Goal: Task Accomplishment & Management: Complete application form

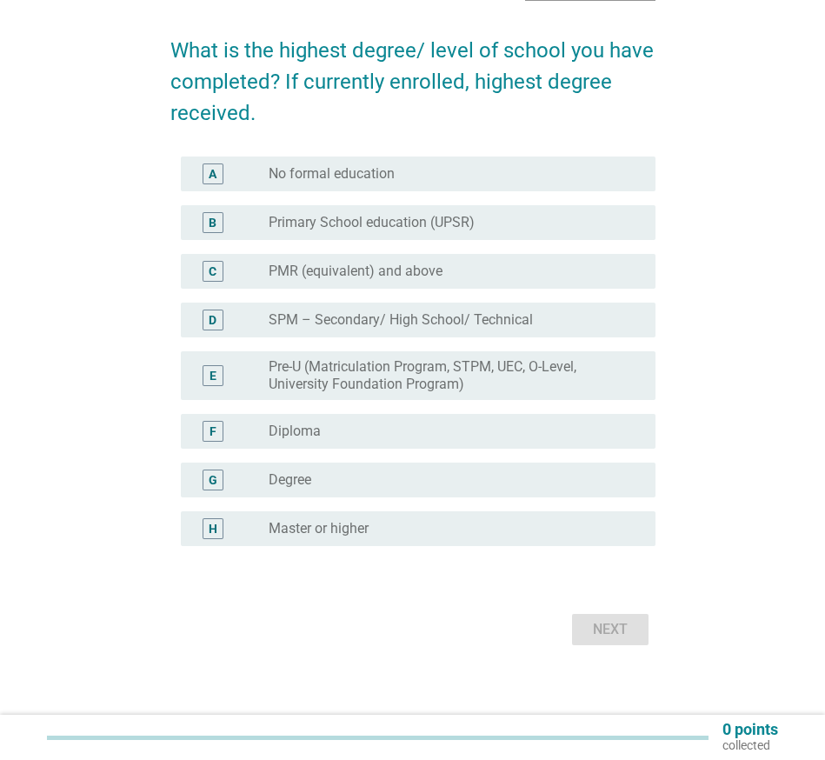
scroll to position [134, 0]
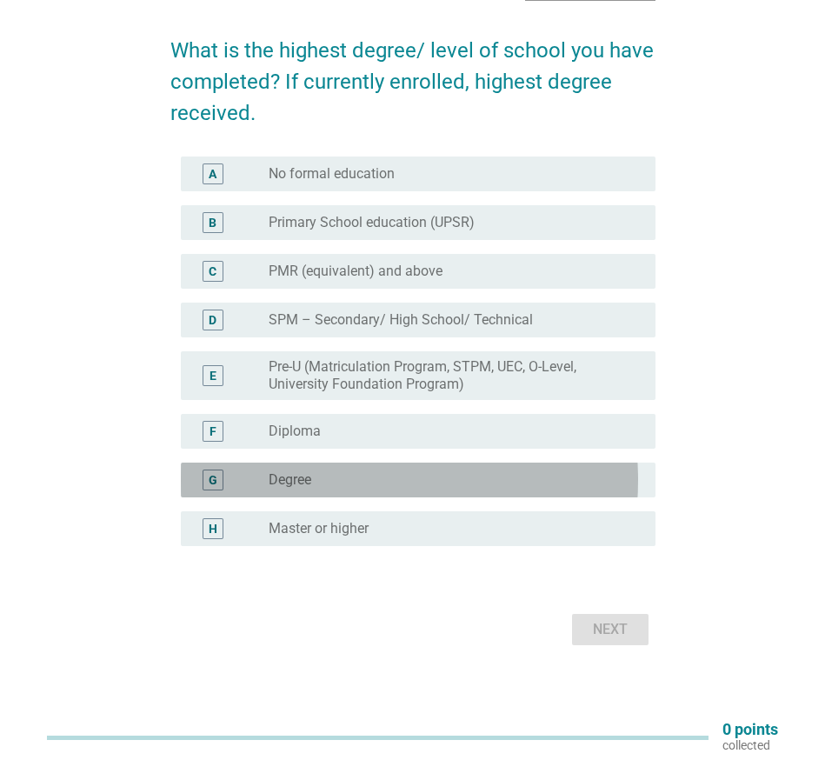
click at [383, 463] on div "G radio_button_unchecked Degree" at bounding box center [418, 480] width 475 height 35
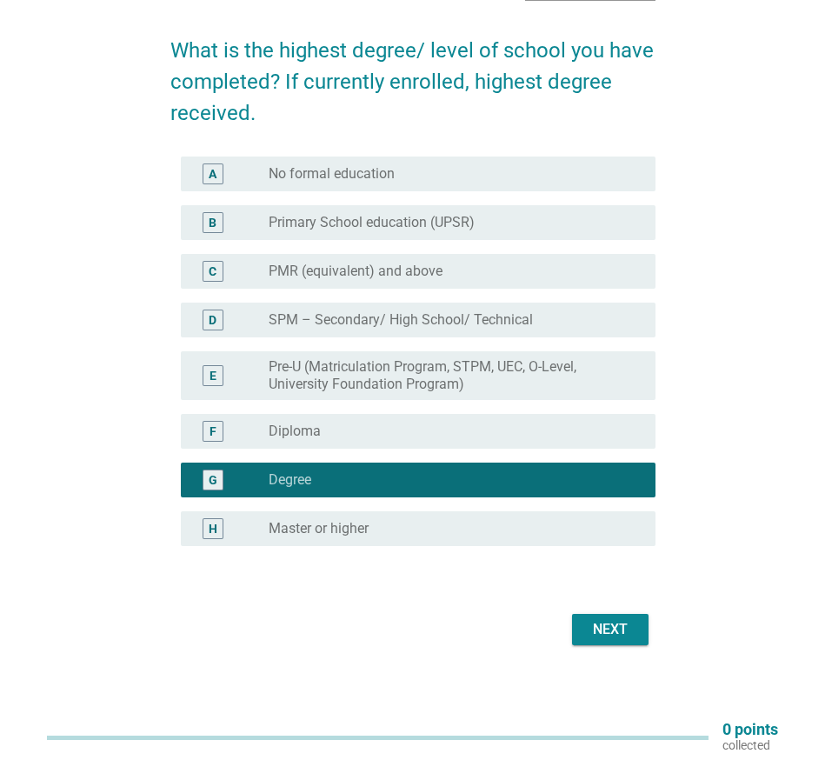
click at [617, 614] on button "Next" at bounding box center [610, 629] width 77 height 31
click at [617, 609] on div "Next" at bounding box center [412, 630] width 485 height 42
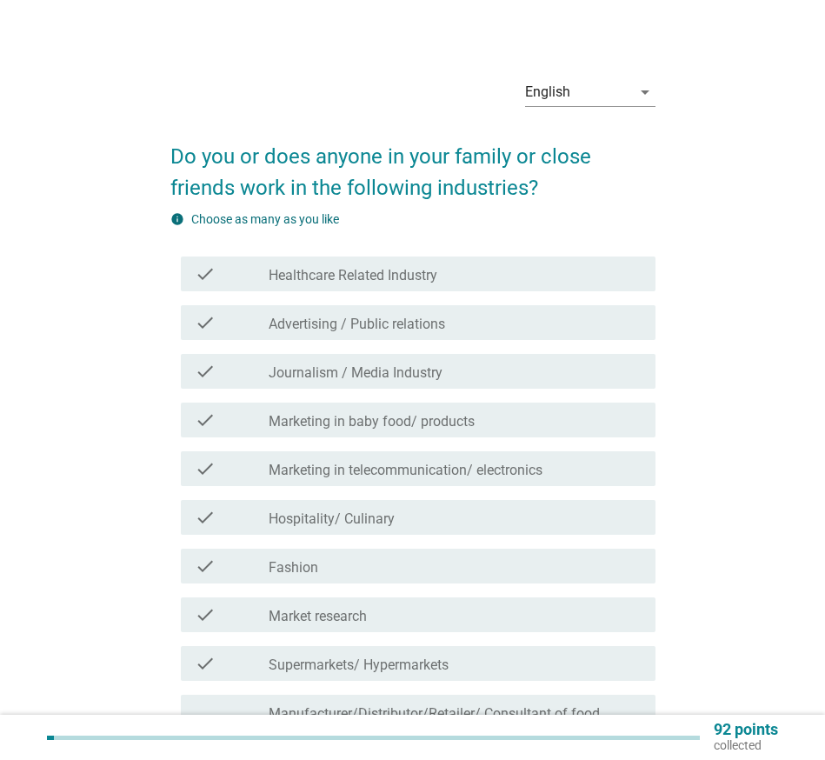
scroll to position [87, 0]
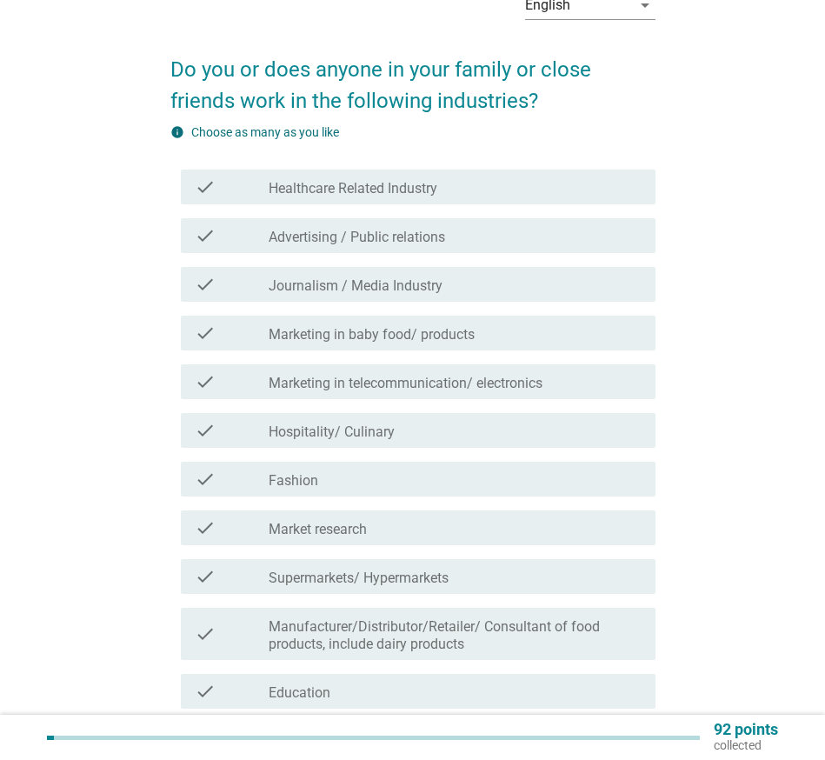
click at [471, 196] on div "check_box_outline_blank Healthcare Related Industry" at bounding box center [455, 187] width 372 height 21
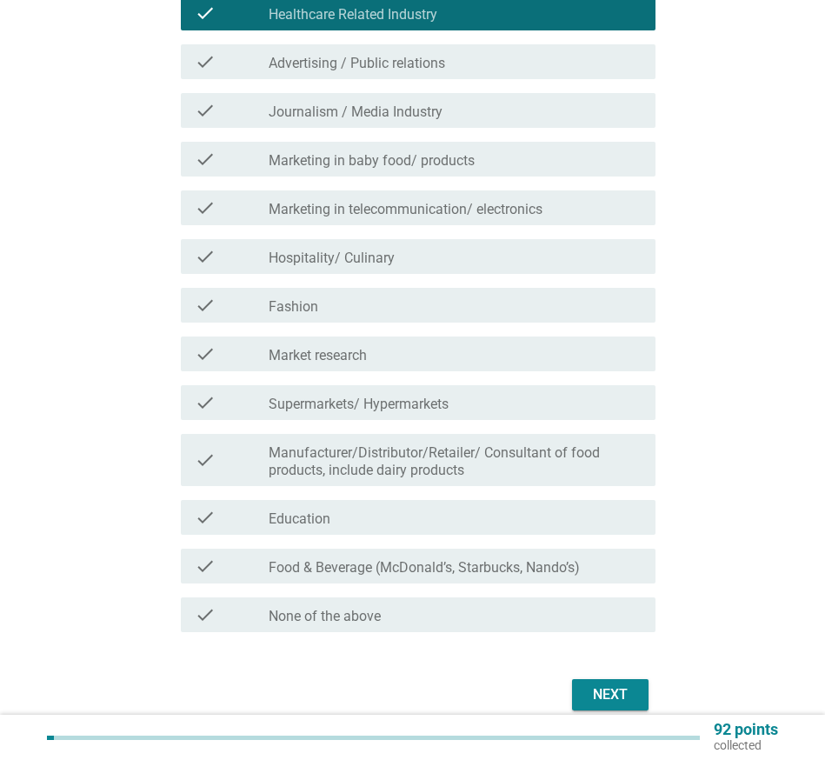
scroll to position [348, 0]
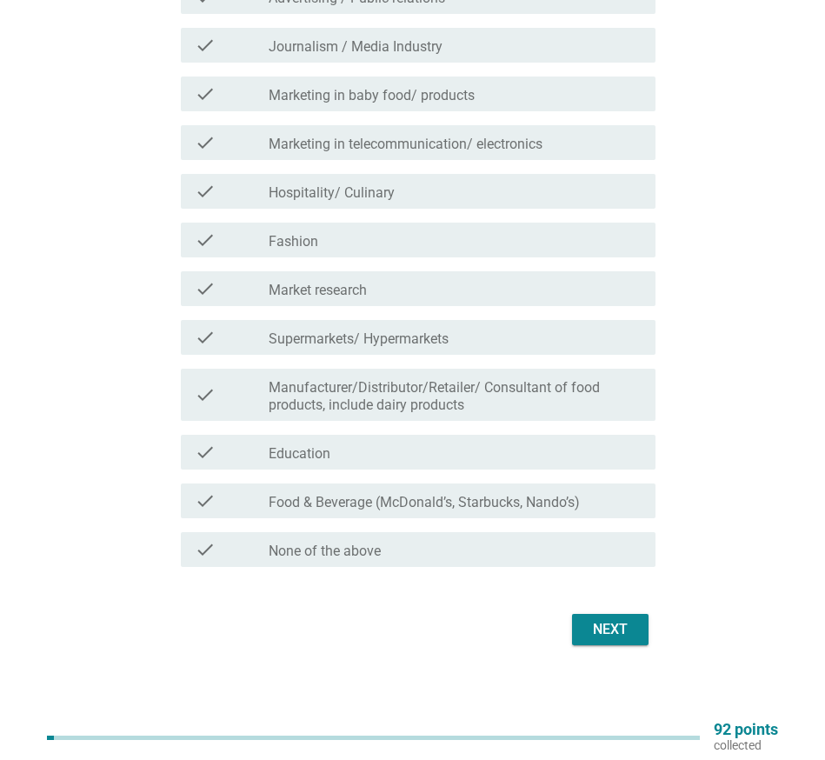
click at [468, 397] on label "Manufacturer/Distributor/Retailer/ Consultant of food products, include dairy p…" at bounding box center [455, 396] width 372 height 35
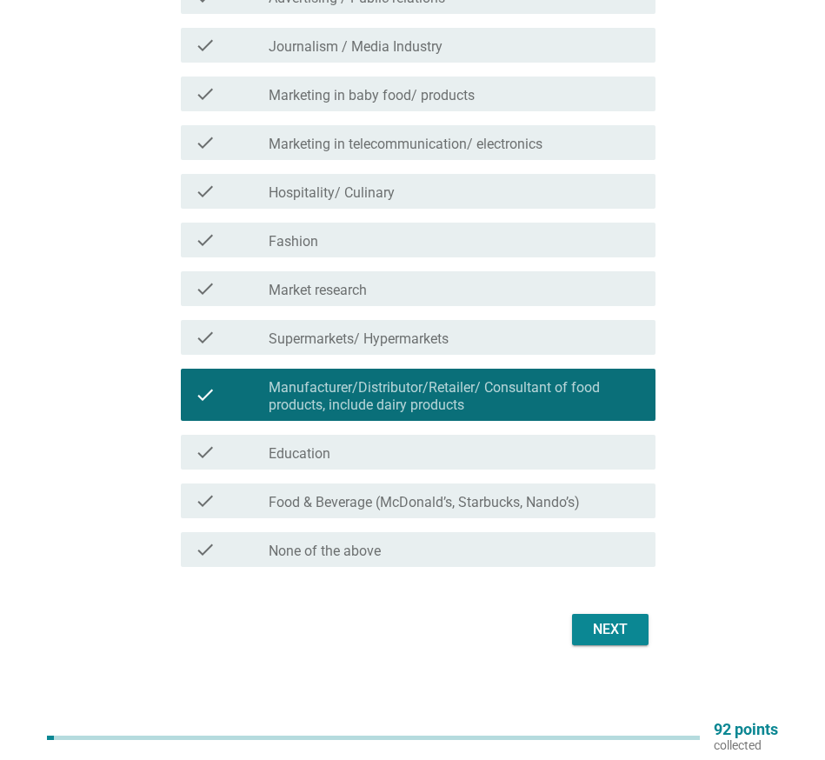
click at [450, 494] on label "Food & Beverage (McDonald’s, Starbucks, Nando’s)" at bounding box center [424, 502] width 311 height 17
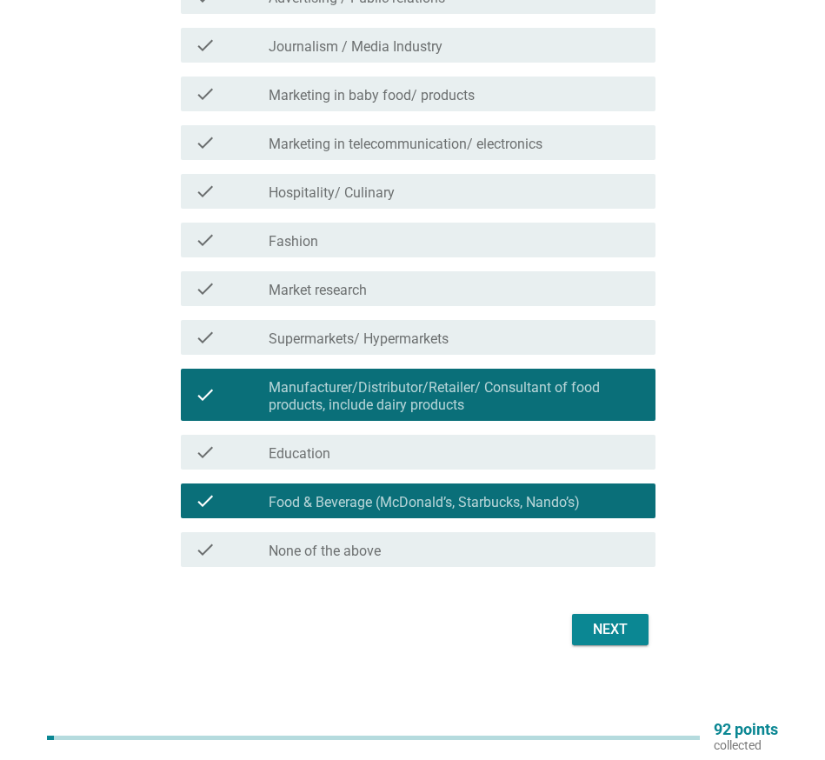
scroll to position [354, 0]
click at [607, 619] on div "Next" at bounding box center [610, 629] width 49 height 21
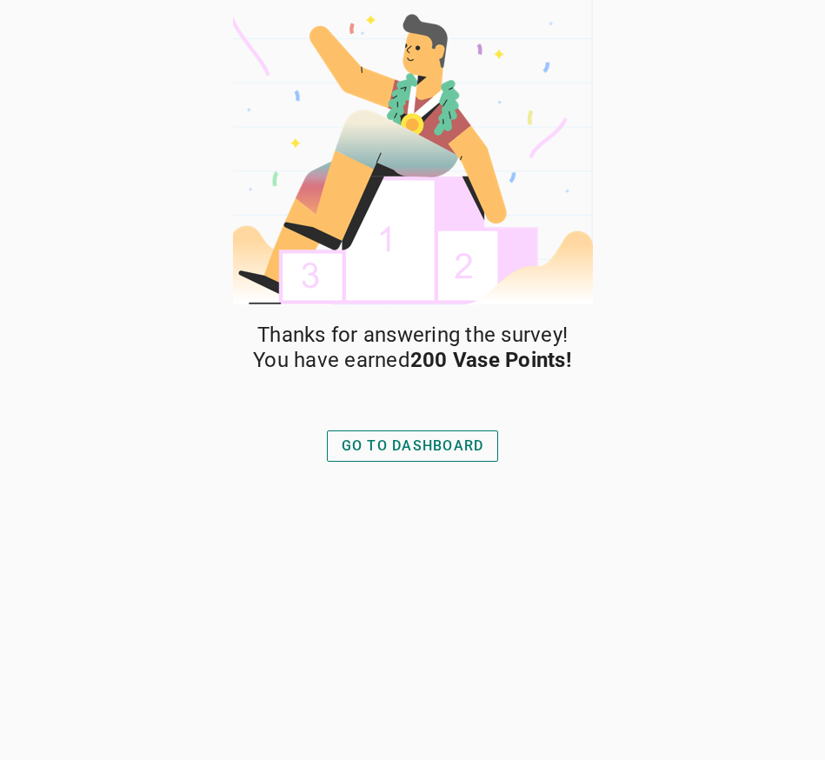
click at [404, 448] on div "GO TO DASHBOARD" at bounding box center [413, 446] width 143 height 21
